Goal: Navigation & Orientation: Find specific page/section

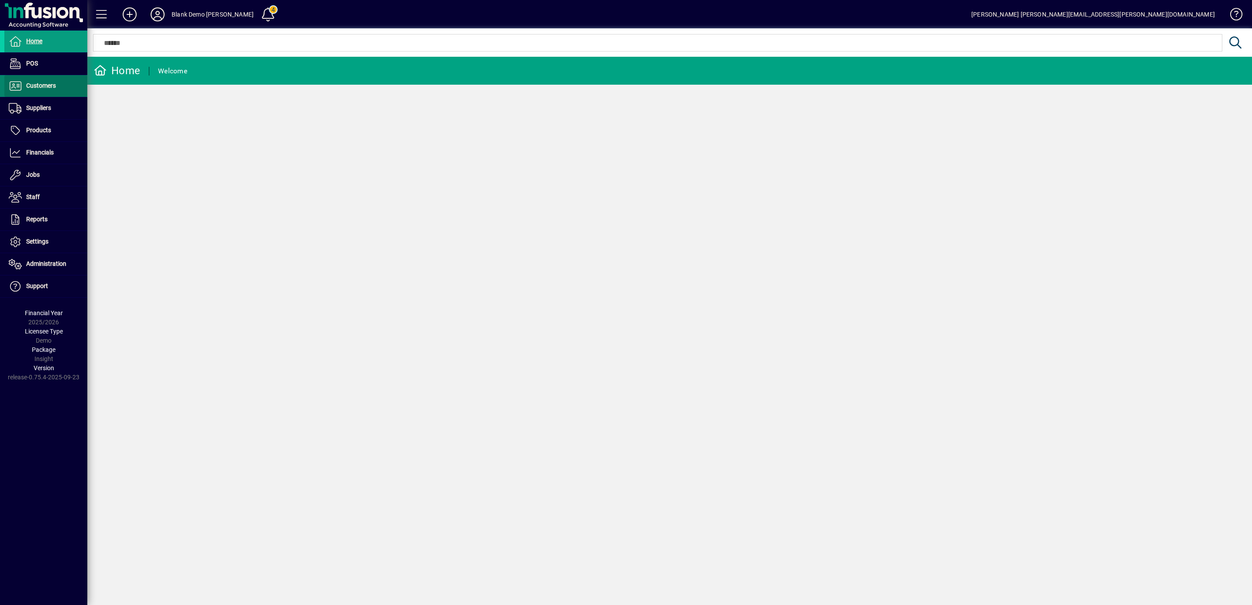
click at [55, 86] on span "Customers" at bounding box center [30, 86] width 52 height 10
click at [160, 17] on icon at bounding box center [157, 14] width 17 height 14
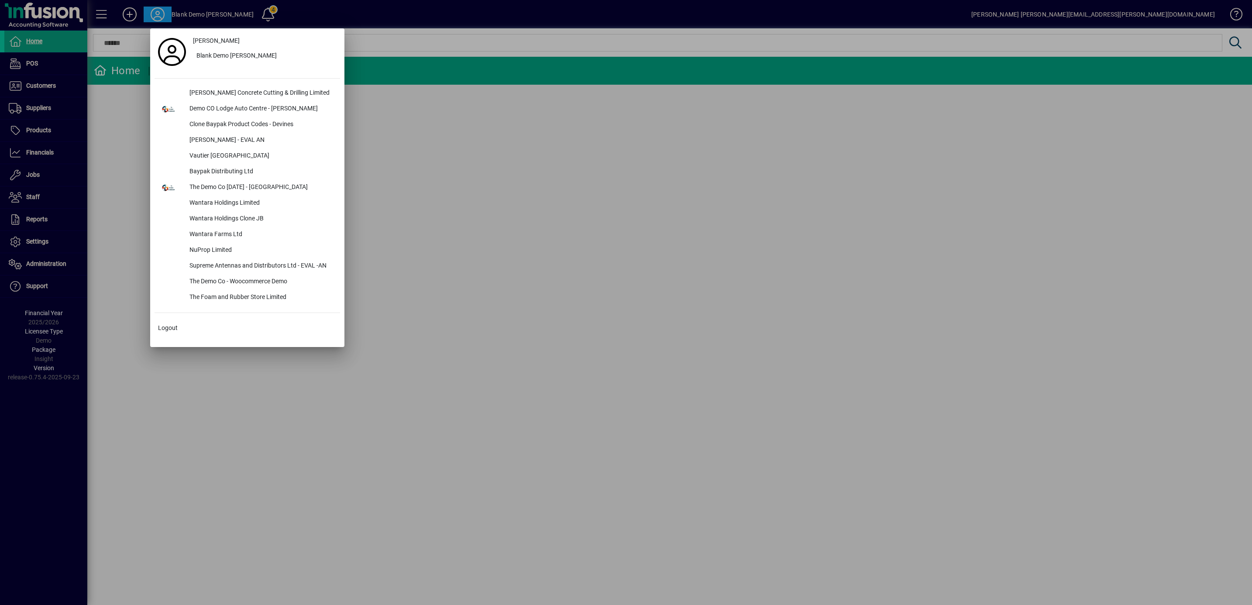
click at [396, 226] on div at bounding box center [626, 302] width 1252 height 605
